Goal: Transaction & Acquisition: Purchase product/service

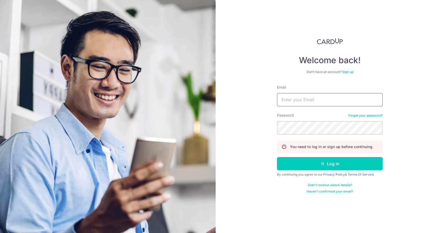
click at [289, 100] on input "Email" at bounding box center [330, 99] width 106 height 13
type input "[EMAIL_ADDRESS][DOMAIN_NAME]"
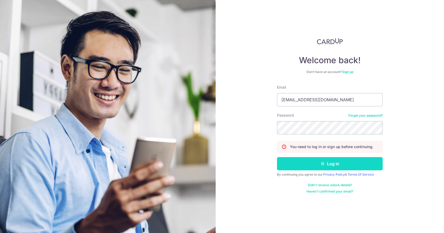
click at [298, 157] on button "Log in" at bounding box center [330, 163] width 106 height 13
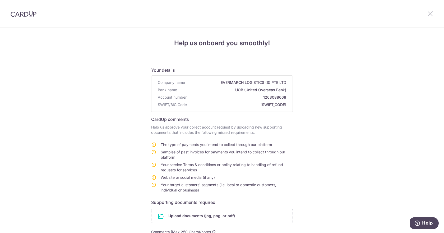
click at [431, 16] on icon at bounding box center [430, 13] width 6 height 7
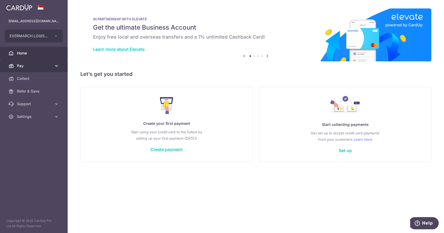
click at [44, 66] on span "Pay" at bounding box center [34, 65] width 35 height 5
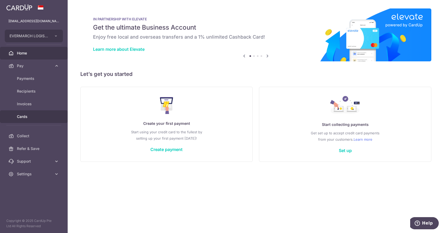
click at [29, 115] on span "Cards" at bounding box center [34, 116] width 35 height 5
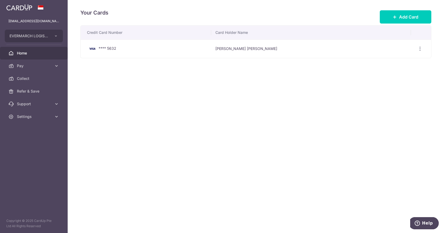
click at [24, 53] on span "Home" at bounding box center [34, 52] width 35 height 5
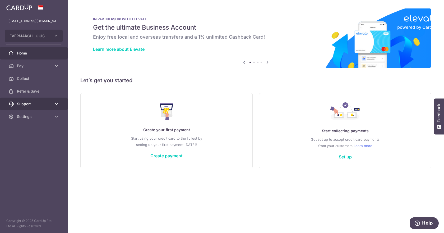
click at [57, 103] on icon at bounding box center [56, 103] width 5 height 5
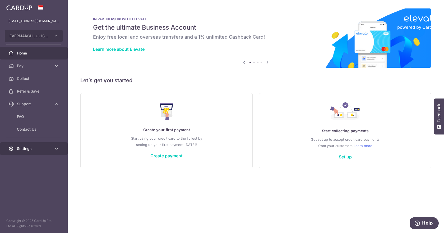
click at [56, 149] on icon at bounding box center [56, 148] width 5 height 5
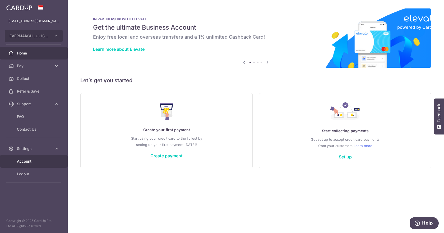
click at [27, 161] on span "Account" at bounding box center [34, 160] width 35 height 5
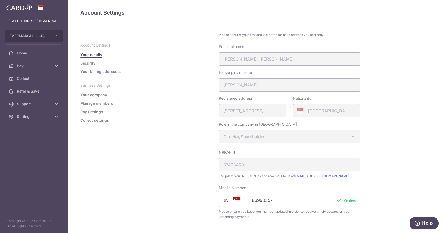
scroll to position [128, 0]
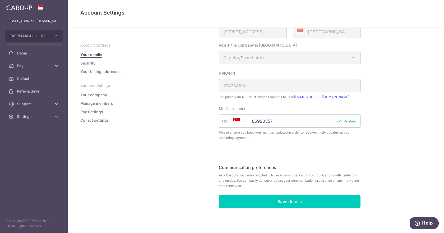
click at [88, 61] on link "Security" at bounding box center [87, 62] width 15 height 5
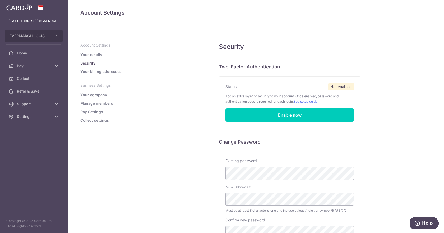
click at [91, 70] on link "Your billing addresses" at bounding box center [100, 71] width 41 height 5
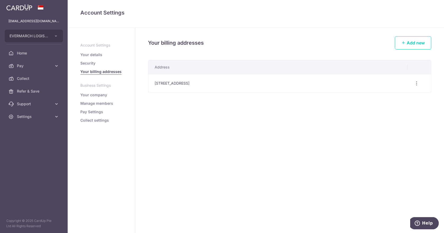
click at [89, 96] on link "Your company" at bounding box center [93, 94] width 27 height 5
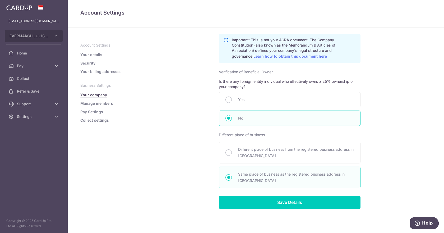
scroll to position [279, 0]
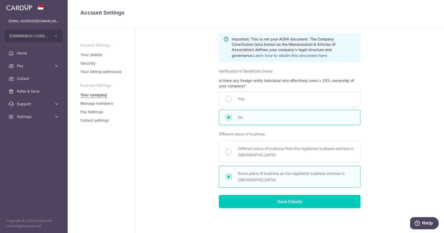
click at [101, 103] on link "Manage members" at bounding box center [96, 103] width 33 height 5
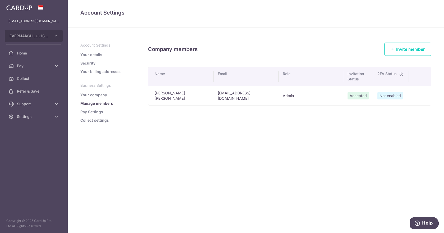
click at [96, 113] on link "Pay Settings" at bounding box center [91, 111] width 23 height 5
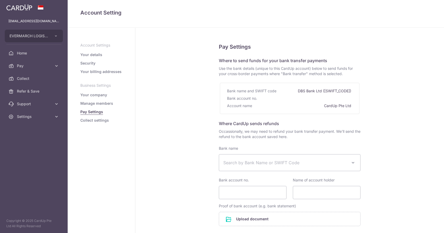
select select
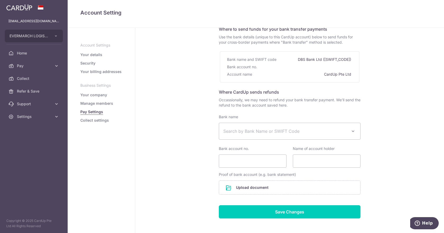
scroll to position [44, 0]
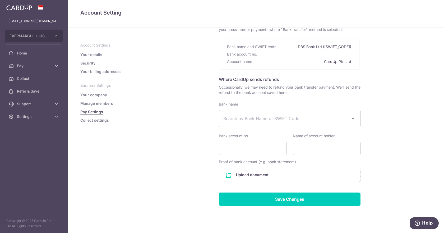
click at [106, 120] on link "Collect settings" at bounding box center [94, 120] width 29 height 5
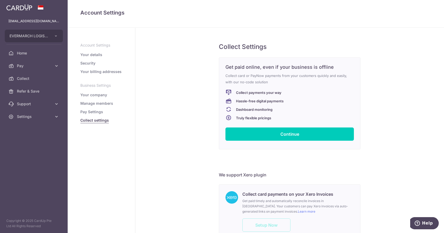
click at [85, 113] on link "Pay Settings" at bounding box center [91, 111] width 23 height 5
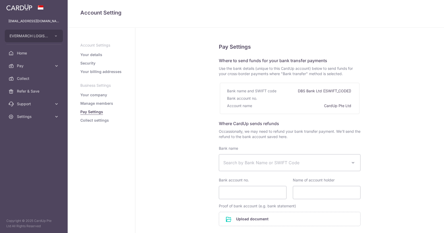
select select
click at [50, 103] on span "Support" at bounding box center [34, 103] width 35 height 5
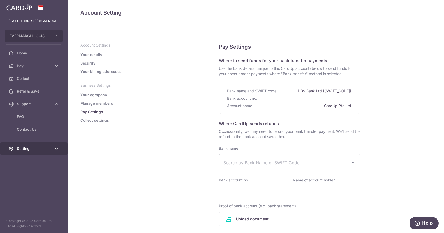
click at [52, 147] on span "Settings" at bounding box center [34, 148] width 35 height 5
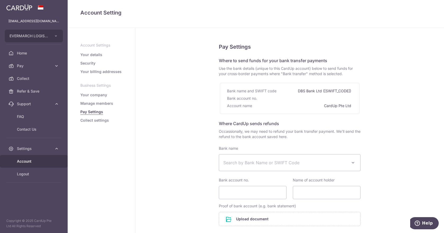
click at [27, 159] on span "Account" at bounding box center [34, 160] width 35 height 5
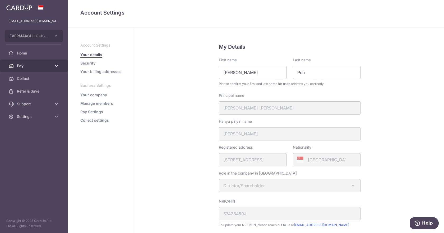
click at [58, 67] on icon at bounding box center [56, 65] width 5 height 5
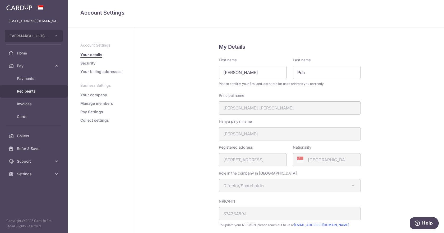
click at [27, 92] on span "Recipients" at bounding box center [34, 90] width 35 height 5
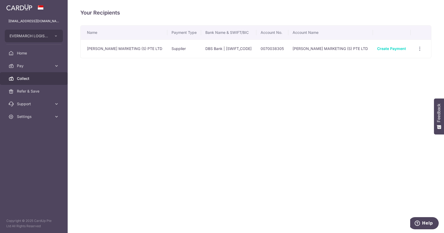
click at [28, 76] on link "Collect" at bounding box center [34, 78] width 68 height 13
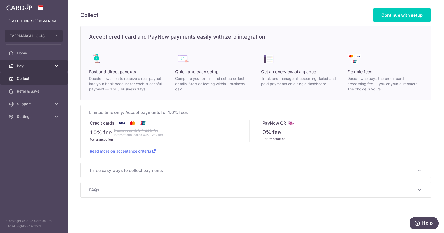
click at [57, 64] on icon at bounding box center [56, 65] width 5 height 5
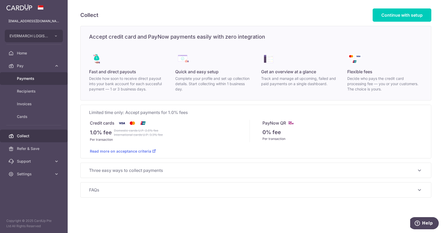
click at [29, 75] on link "Payments" at bounding box center [34, 78] width 68 height 13
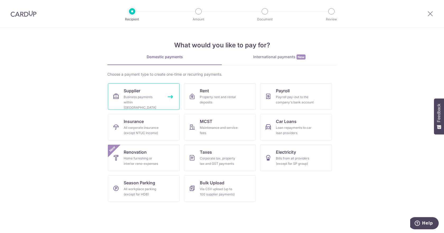
click at [127, 98] on div "Business payments within [GEOGRAPHIC_DATA]" at bounding box center [143, 102] width 38 height 16
